Goal: Task Accomplishment & Management: Manage account settings

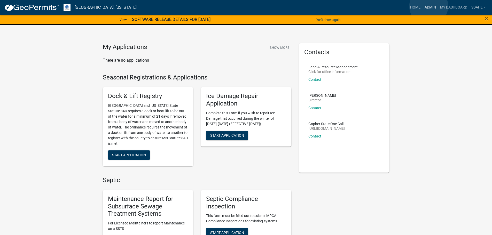
click at [429, 6] on link "Admin" at bounding box center [431, 8] width 16 height 10
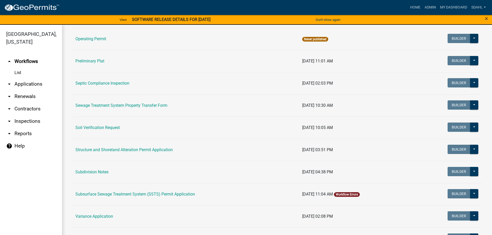
scroll to position [258, 0]
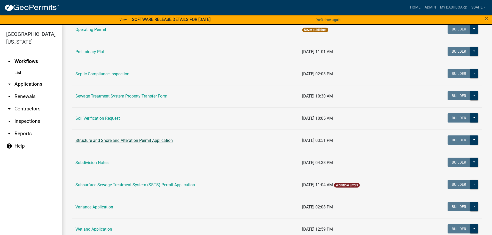
click at [156, 139] on link "Structure and Shoreland Alteration Permit Application" at bounding box center [123, 140] width 97 height 5
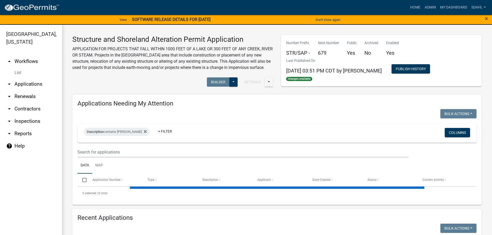
select select "3: 100"
select select "2: 50"
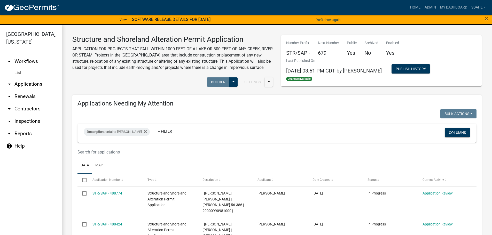
scroll to position [52, 0]
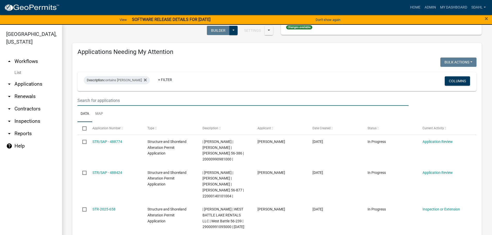
click at [120, 106] on input "text" at bounding box center [243, 100] width 331 height 11
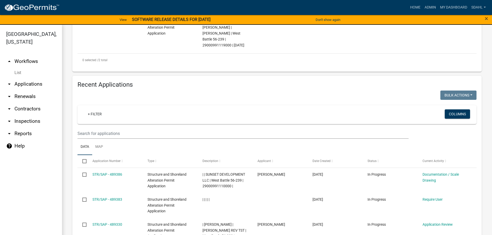
scroll to position [207, 0]
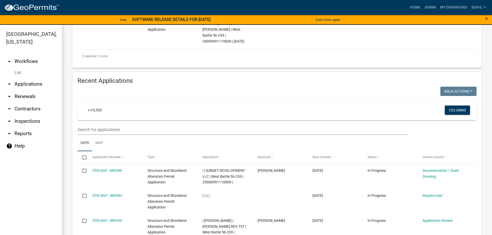
type input "2025-25"
click at [114, 135] on input "text" at bounding box center [243, 130] width 331 height 11
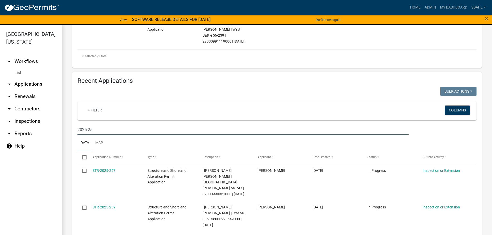
type input "2025-25"
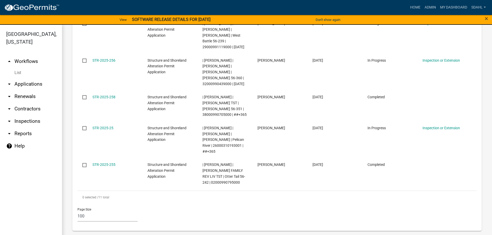
scroll to position [569, 0]
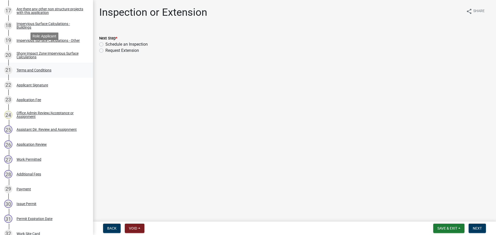
scroll to position [362, 0]
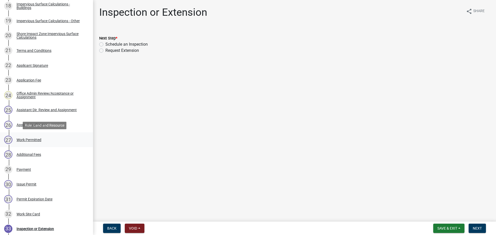
click at [33, 139] on div "Work Permitted" at bounding box center [29, 140] width 25 height 4
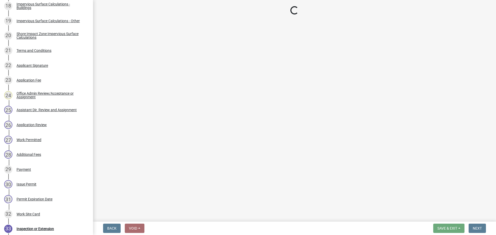
select select "190fd4c8-42ef-492b-a4a0-a0213555944c"
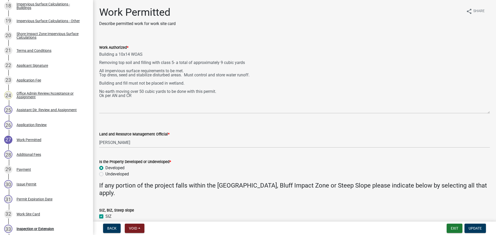
drag, startPoint x: 486, startPoint y: 73, endPoint x: 485, endPoint y: 112, distance: 38.8
click at [485, 112] on textarea "Building a 10x14 WOAS Removing top soil and filling with class 5- a total of ap…" at bounding box center [294, 82] width 391 height 63
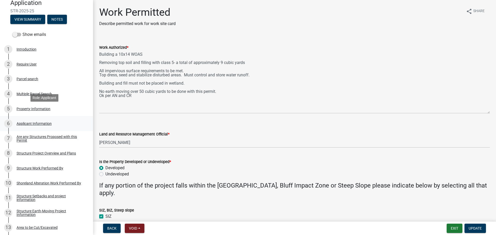
scroll to position [52, 0]
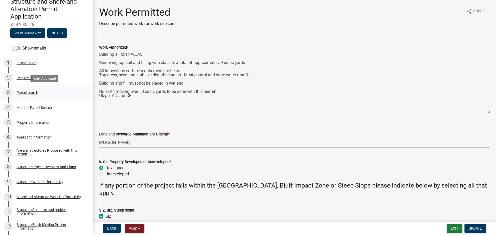
click at [30, 92] on div "Parcel search" at bounding box center [28, 93] width 22 height 4
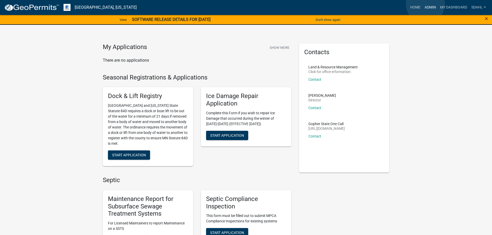
click at [426, 4] on link "Admin" at bounding box center [431, 8] width 16 height 10
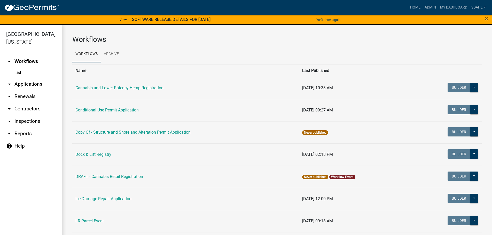
click at [38, 87] on link "arrow_drop_down Applications" at bounding box center [31, 84] width 62 height 12
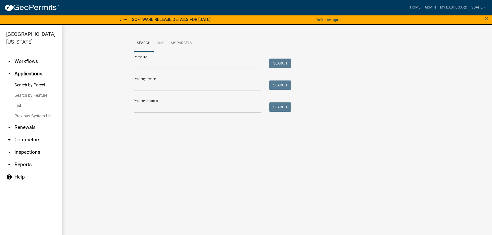
click at [162, 64] on input "Parcel ID:" at bounding box center [198, 64] width 128 height 11
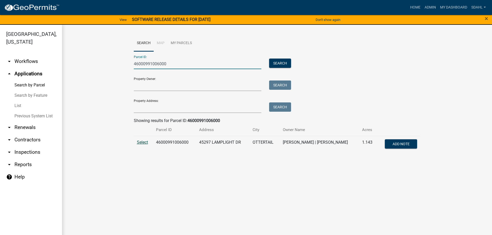
type input "46000991006000"
click at [142, 142] on span "Select" at bounding box center [142, 142] width 11 height 5
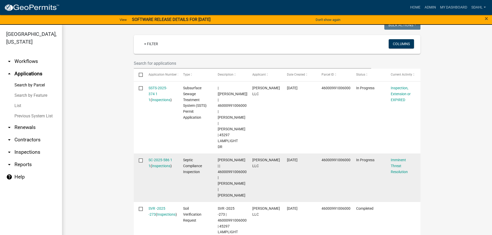
scroll to position [78, 0]
